Goal: Find specific fact: Find specific fact

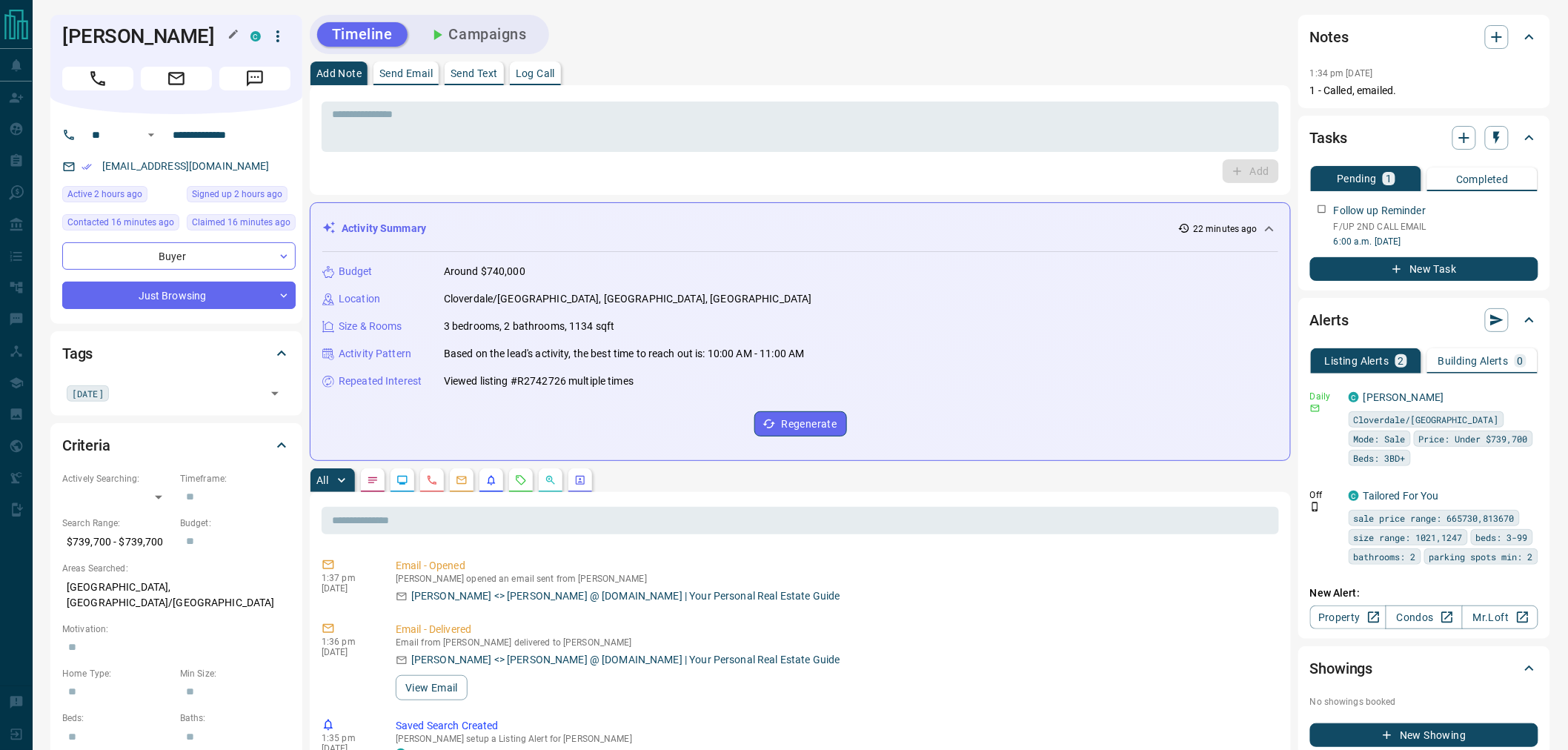
click at [186, 41] on h1 "[PERSON_NAME]" at bounding box center [145, 36] width 166 height 24
copy div "[PERSON_NAME] C"
drag, startPoint x: 261, startPoint y: 131, endPoint x: 160, endPoint y: 131, distance: 101.0
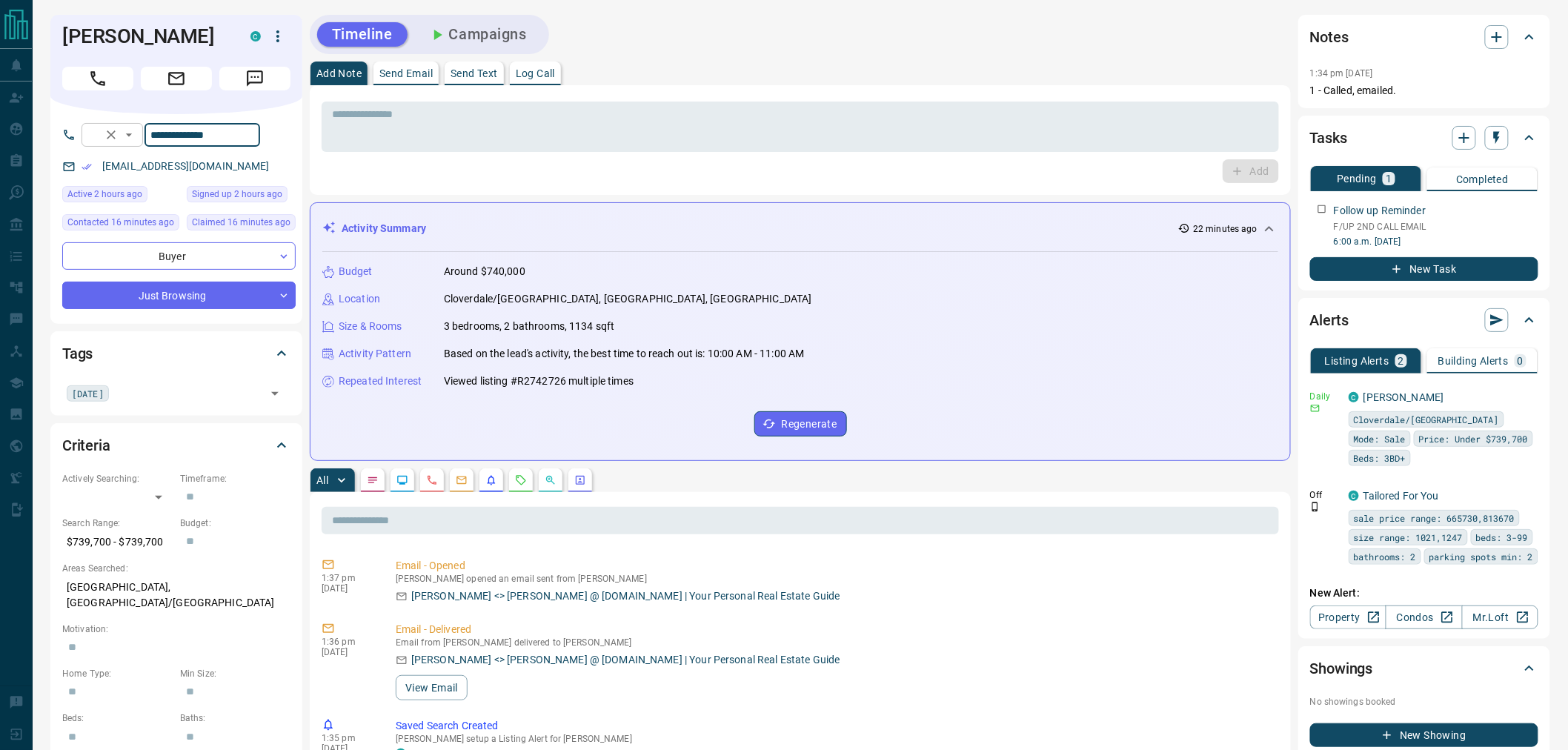
click at [160, 131] on div "**********" at bounding box center [171, 134] width 179 height 24
drag, startPoint x: 183, startPoint y: 165, endPoint x: 99, endPoint y: 160, distance: 84.1
click at [99, 160] on div "[EMAIL_ADDRESS][DOMAIN_NAME]" at bounding box center [179, 166] width 233 height 25
copy link "[EMAIL_ADDRESS][DOMAIN_NAME]"
drag, startPoint x: 168, startPoint y: 537, endPoint x: 64, endPoint y: 540, distance: 104.0
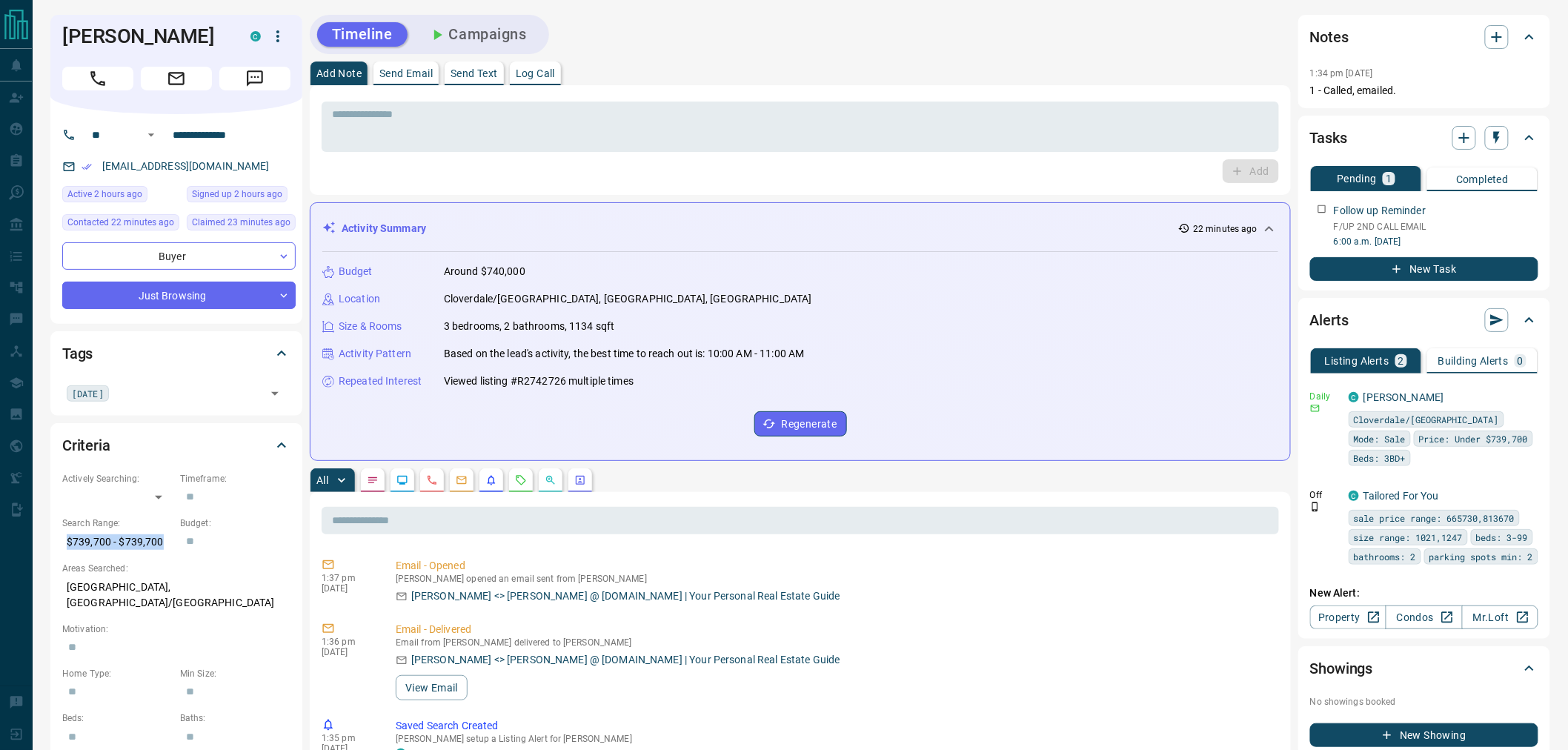
click at [64, 540] on p "$739,700 - $739,700" at bounding box center [117, 542] width 111 height 25
copy p "$739,700 - $739,700"
drag, startPoint x: 209, startPoint y: 581, endPoint x: 40, endPoint y: 581, distance: 169.0
copy p "[GEOGRAPHIC_DATA], [GEOGRAPHIC_DATA]/[GEOGRAPHIC_DATA]"
